Goal: Find specific page/section

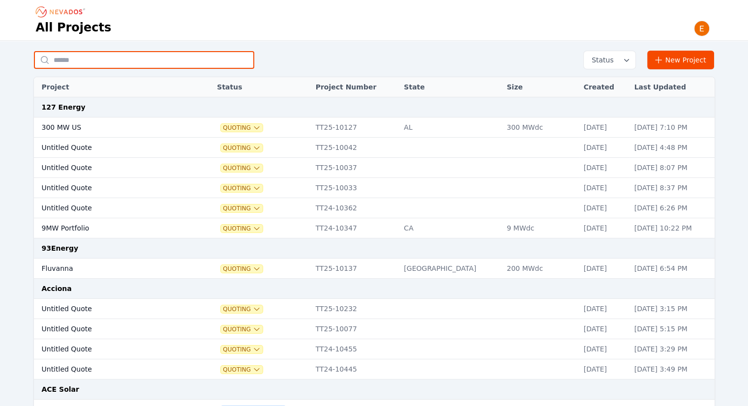
click at [196, 65] on input "text" at bounding box center [144, 60] width 220 height 18
type input "******"
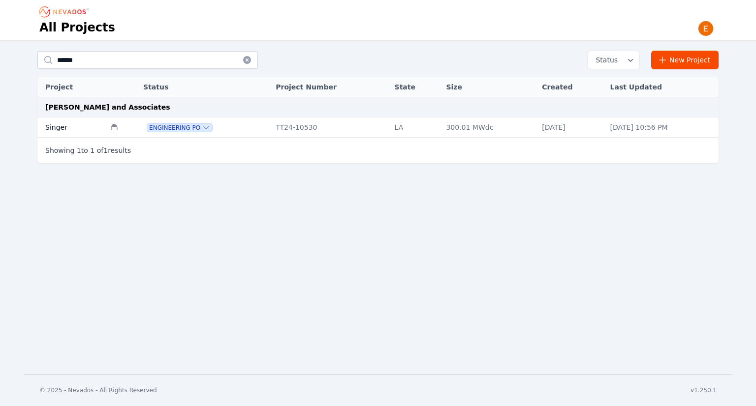
click at [76, 121] on td "Singer" at bounding box center [71, 128] width 68 height 20
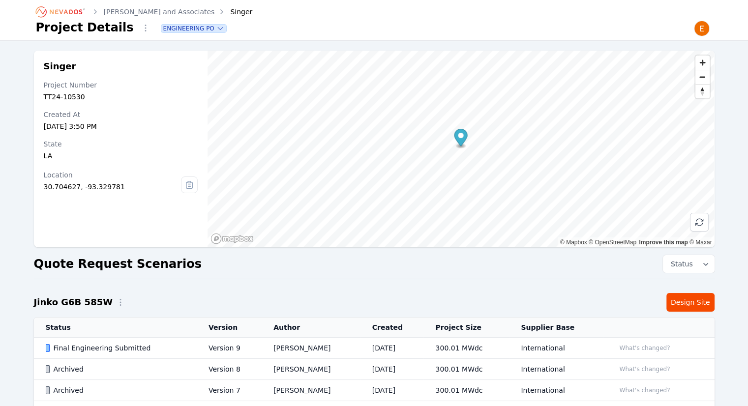
click at [295, 347] on td "[PERSON_NAME]" at bounding box center [311, 348] width 99 height 21
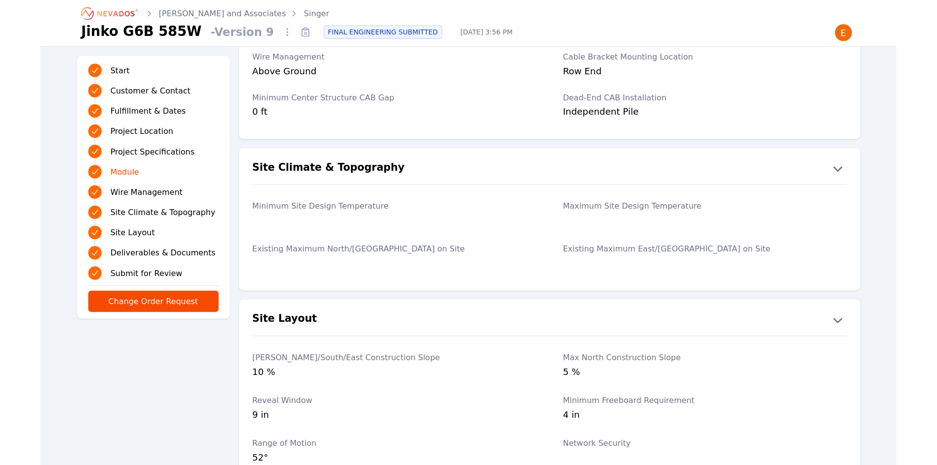
scroll to position [1328, 0]
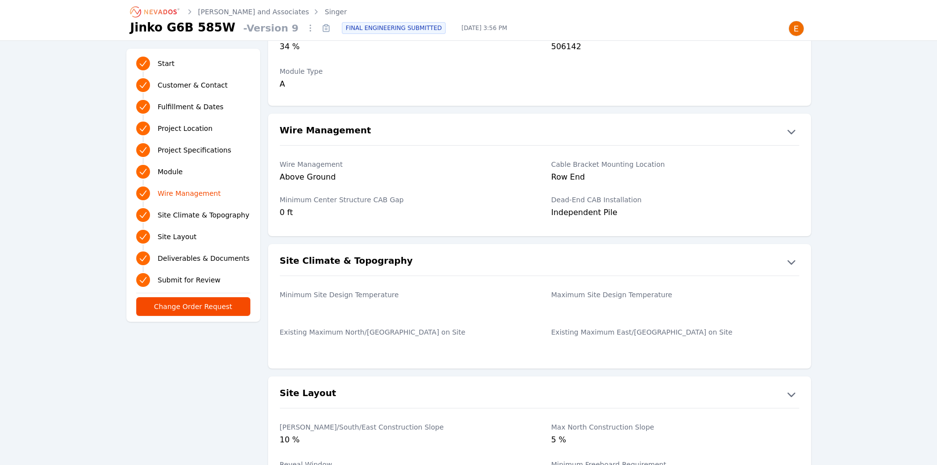
click at [405, 318] on div "Minimum Site Design Temperature" at bounding box center [404, 302] width 248 height 37
